Goal: Find contact information: Find contact information

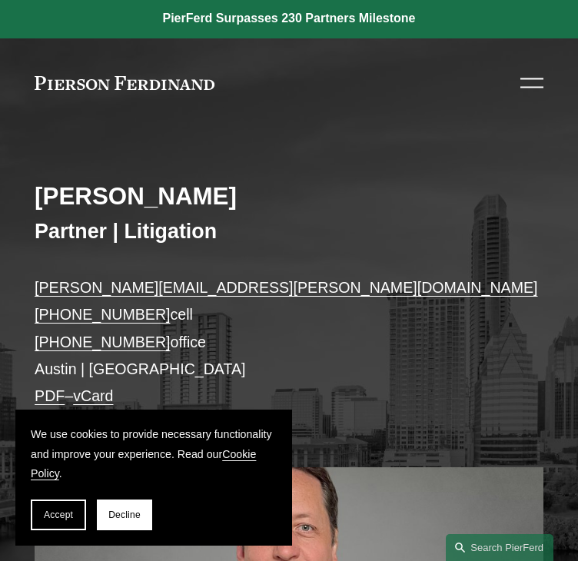
scroll to position [77, 0]
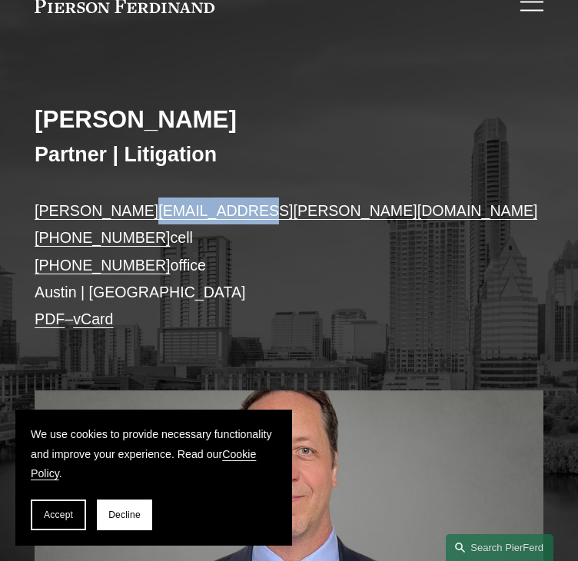
drag, startPoint x: 243, startPoint y: 207, endPoint x: 128, endPoint y: 211, distance: 114.7
click at [128, 211] on p "william.akins@pierferd.com +1.214.924.9504 cell +1.737.667.5994 office Austin |…" at bounding box center [289, 265] width 509 height 135
copy link "@pierferd.com"
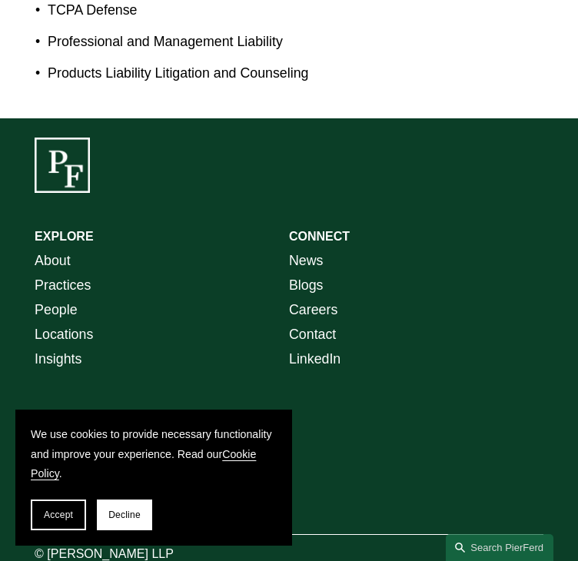
scroll to position [1644, 0]
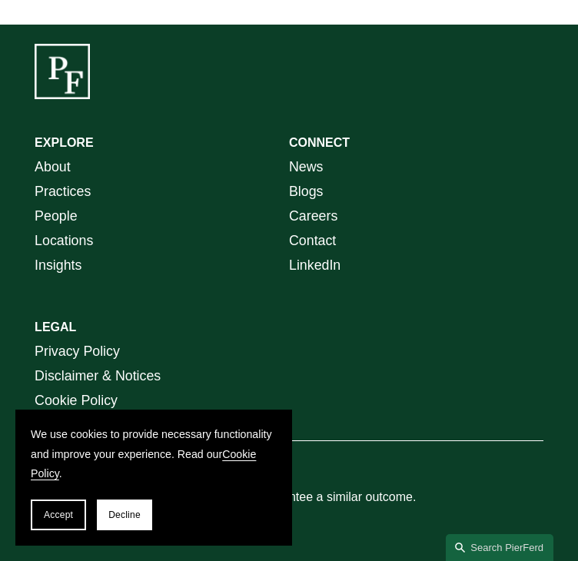
click at [70, 518] on span "Accept" at bounding box center [58, 515] width 29 height 11
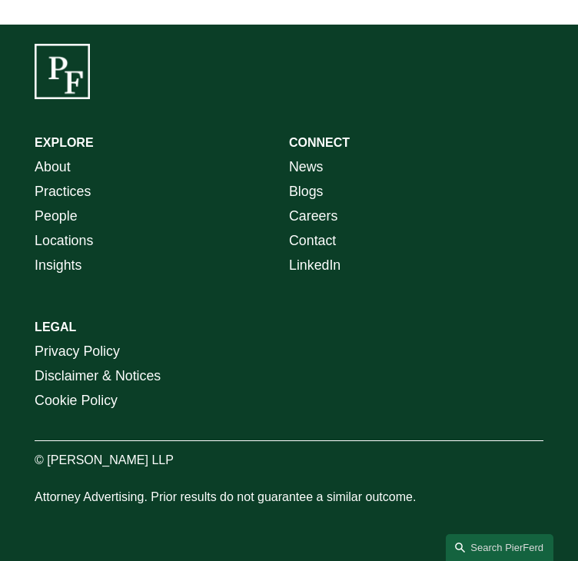
click at [305, 240] on link "Contact" at bounding box center [312, 240] width 47 height 25
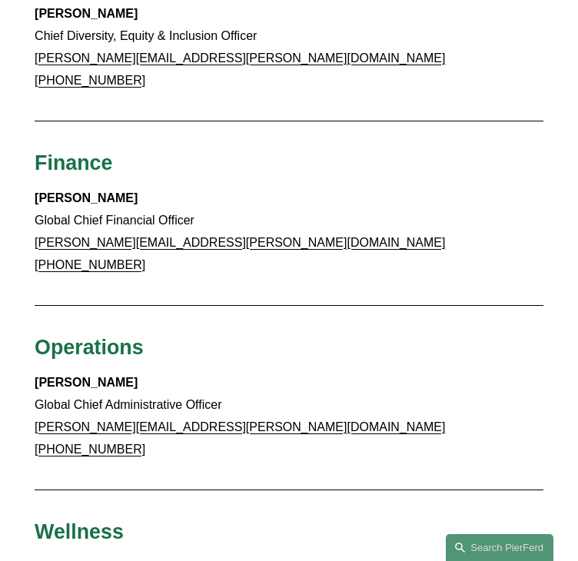
scroll to position [1615, 0]
